Goal: Transaction & Acquisition: Purchase product/service

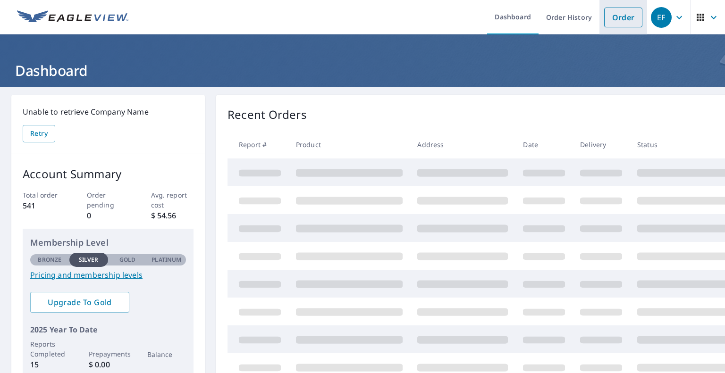
click at [604, 22] on link "Order" at bounding box center [623, 18] width 38 height 20
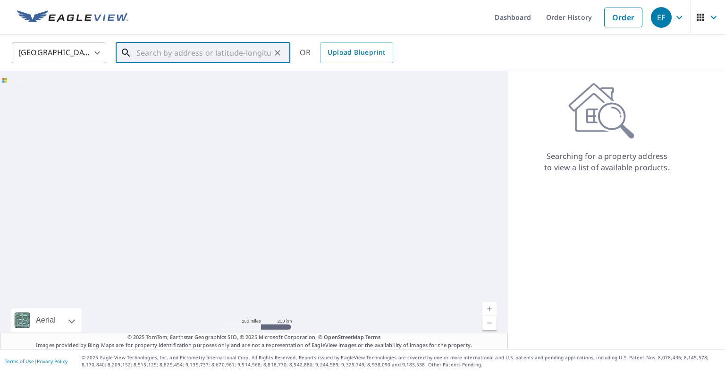
click at [173, 55] on input "text" at bounding box center [203, 53] width 135 height 26
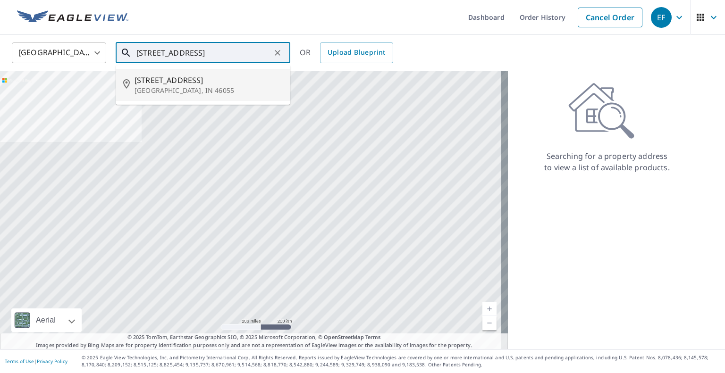
click at [166, 80] on span "[STREET_ADDRESS]" at bounding box center [209, 80] width 148 height 11
type input "[STREET_ADDRESS][PERSON_NAME]"
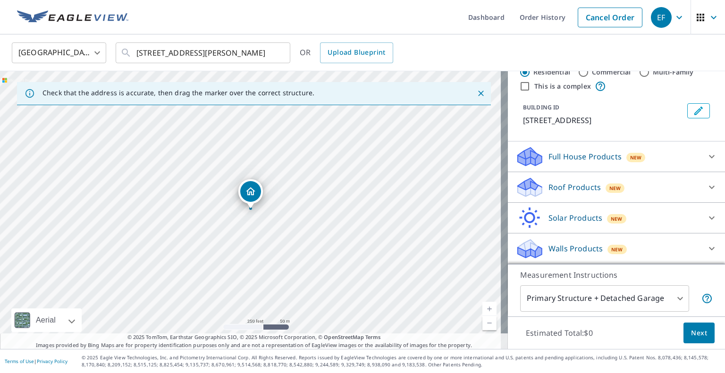
scroll to position [38, 0]
click at [557, 187] on p "Roof Products" at bounding box center [575, 187] width 52 height 11
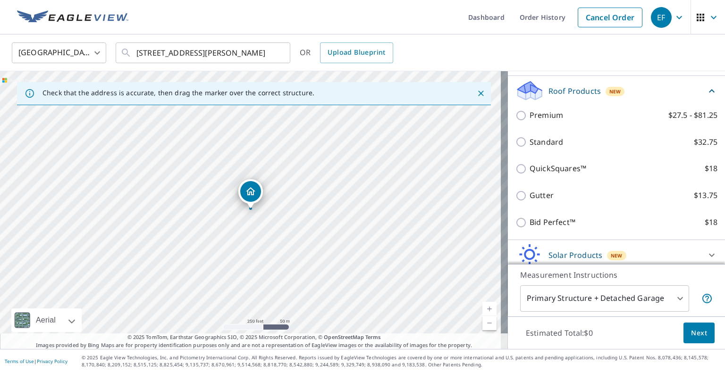
scroll to position [132, 0]
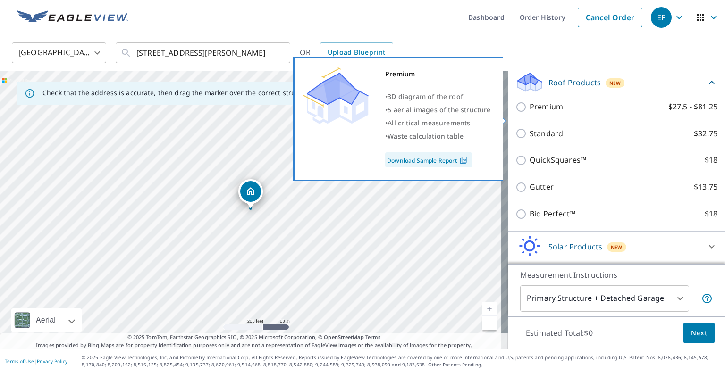
click at [515, 113] on input "Premium $27.5 - $81.25" at bounding box center [522, 106] width 14 height 11
checkbox input "true"
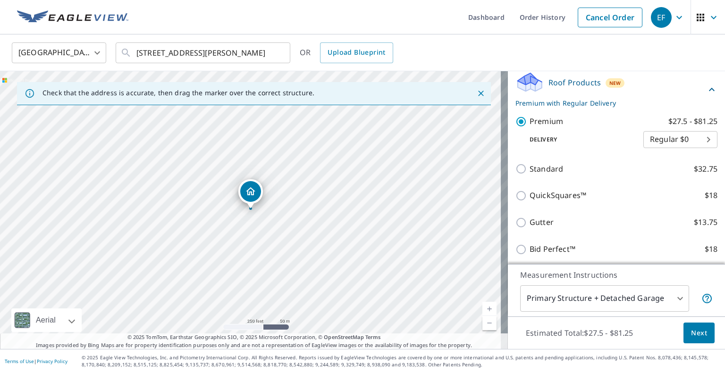
click at [699, 333] on span "Next" at bounding box center [699, 334] width 16 height 12
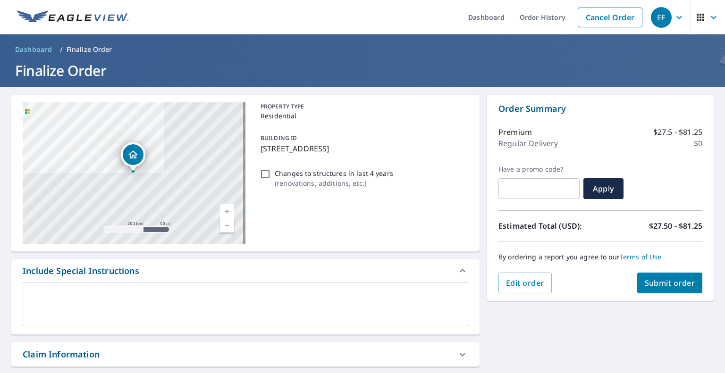
click at [673, 286] on span "Submit order" at bounding box center [670, 283] width 51 height 10
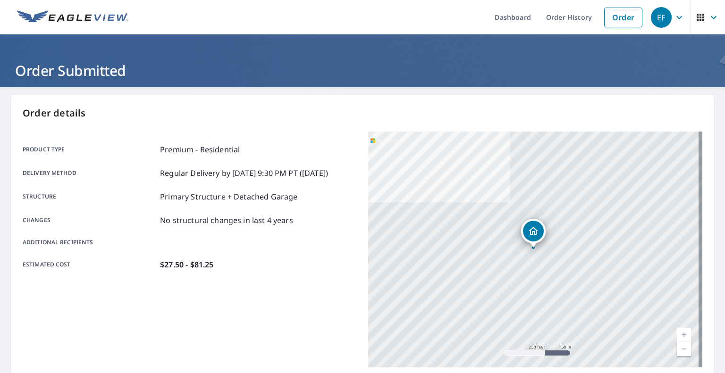
click at [263, 247] on div "Additional recipients" at bounding box center [190, 242] width 334 height 8
